Goal: Check status: Check status

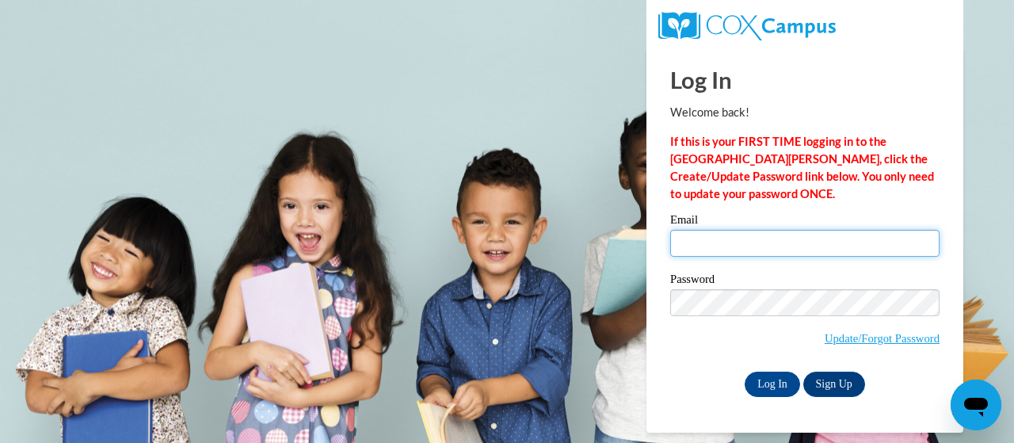
type input "[EMAIL_ADDRESS][DOMAIN_NAME]"
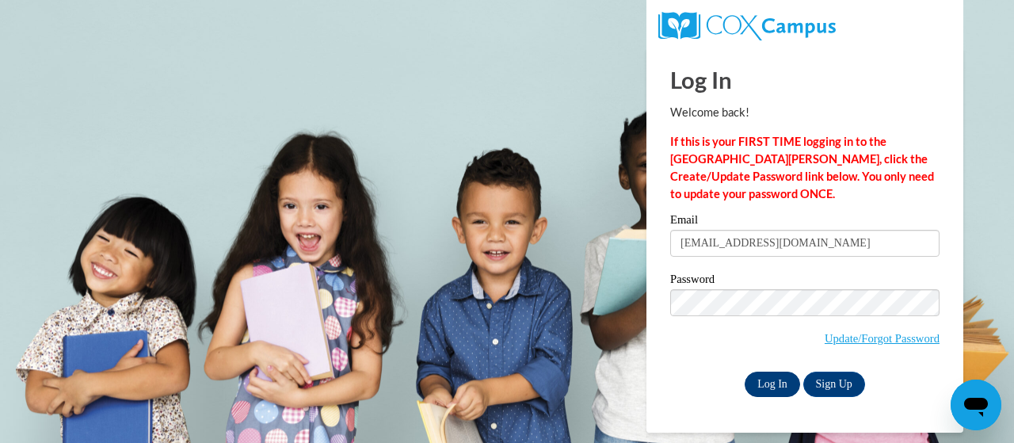
click at [767, 389] on input "Log In" at bounding box center [772, 383] width 55 height 25
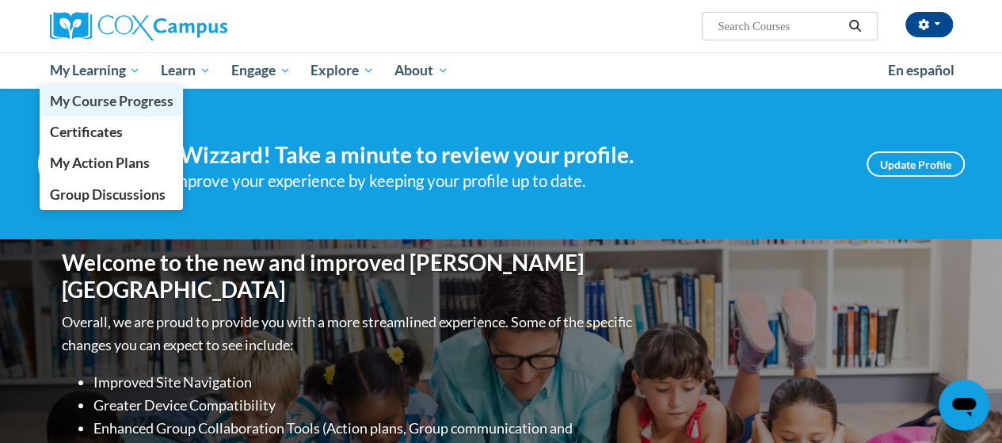
click at [116, 87] on link "My Course Progress" at bounding box center [112, 101] width 144 height 31
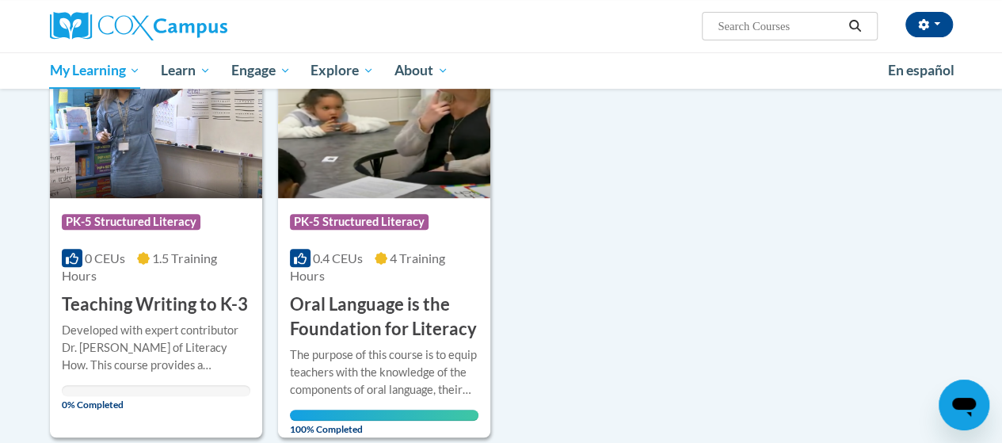
scroll to position [254, 0]
